Goal: Unclear

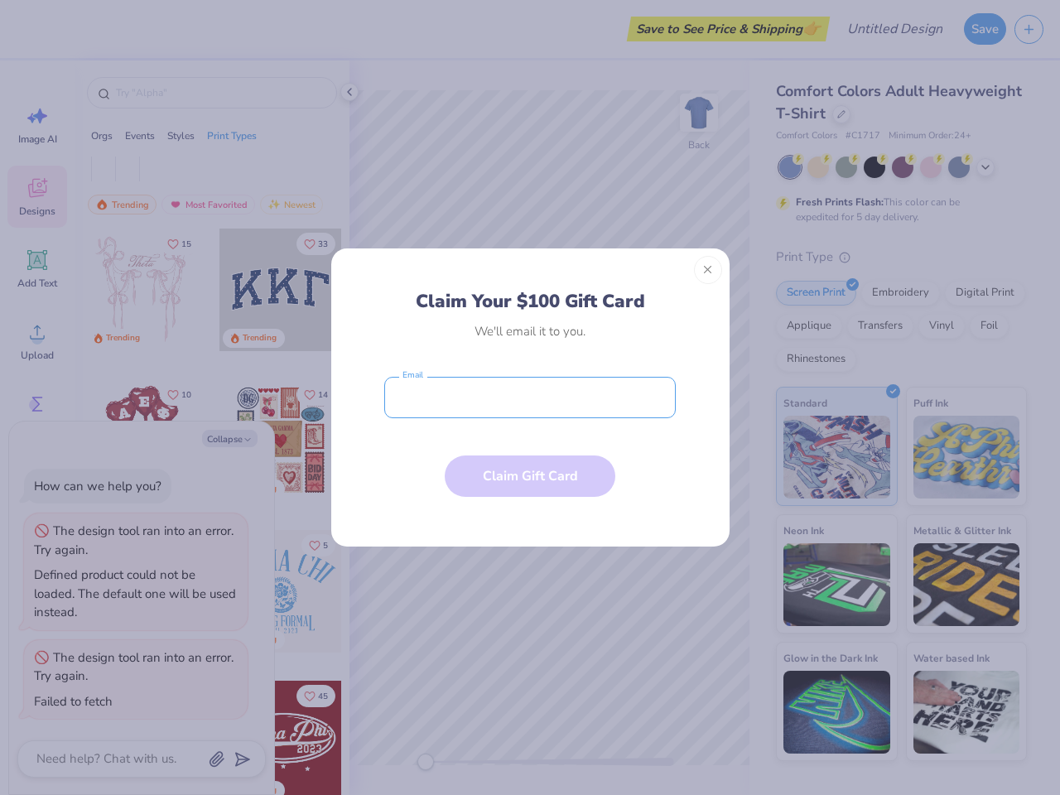
type textarea "x"
click at [530, 398] on input "email" at bounding box center [530, 397] width 292 height 41
click at [708, 270] on button "Close" at bounding box center [708, 270] width 28 height 28
